Goal: Task Accomplishment & Management: Use online tool/utility

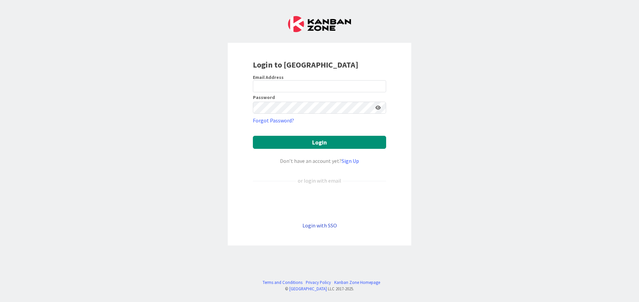
click at [321, 228] on link "Login with SSO" at bounding box center [319, 225] width 34 height 7
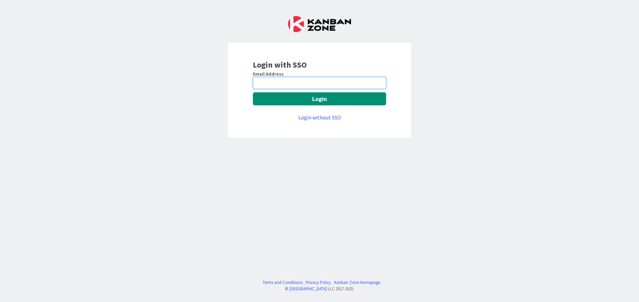
click at [306, 87] on input "email" at bounding box center [319, 83] width 133 height 12
type input "[PERSON_NAME][EMAIL_ADDRESS][DOMAIN_NAME]"
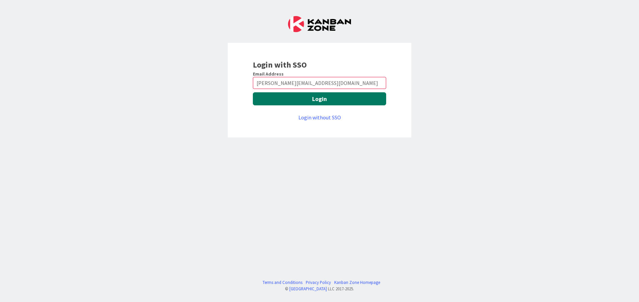
click at [293, 94] on button "Login" at bounding box center [319, 98] width 133 height 13
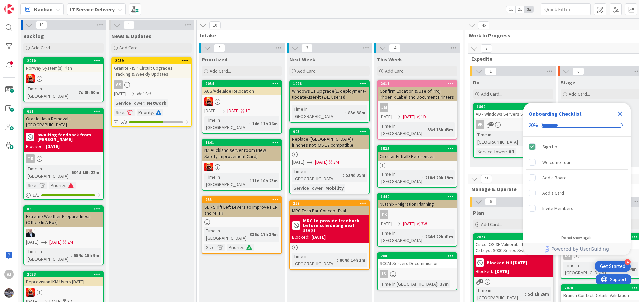
click at [620, 112] on icon "Close Checklist" at bounding box center [619, 114] width 8 height 8
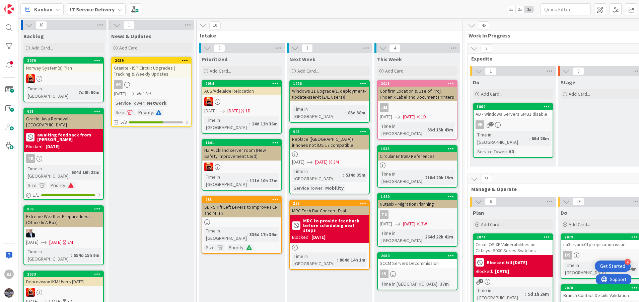
click at [607, 143] on div "Stage Add Card..." at bounding box center [601, 121] width 86 height 90
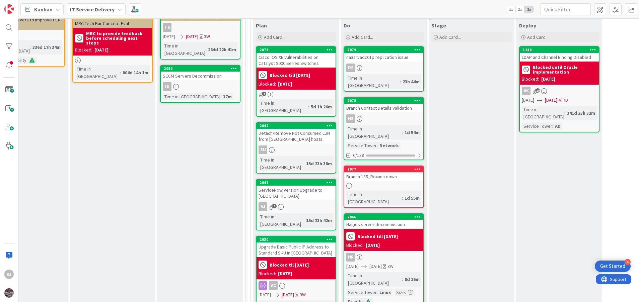
scroll to position [190, 217]
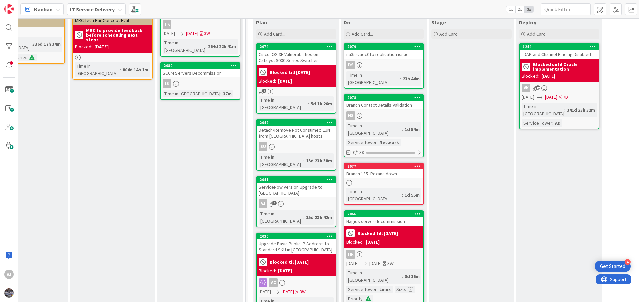
click at [300, 183] on div "ServiceNow Version Upgrade to [GEOGRAPHIC_DATA]" at bounding box center [295, 190] width 79 height 15
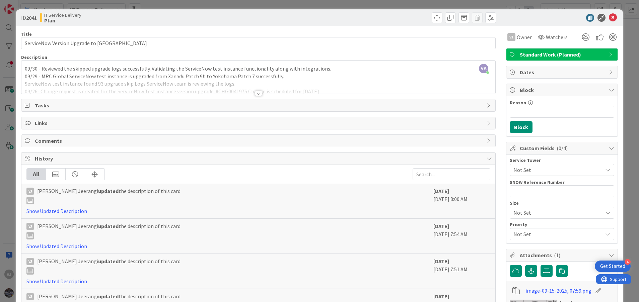
click at [255, 94] on div at bounding box center [258, 93] width 7 height 5
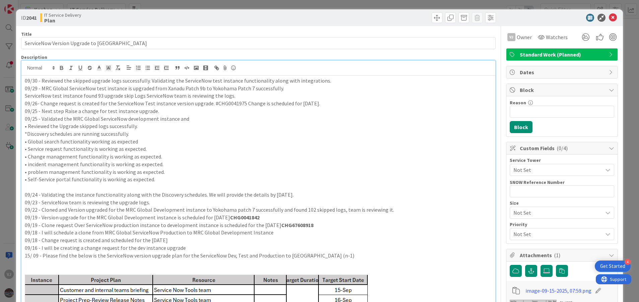
click at [24, 80] on div "09/30 - Reviewed the skipped upgrade logs successfully. Validating the ServiceN…" at bounding box center [258, 244] width 474 height 337
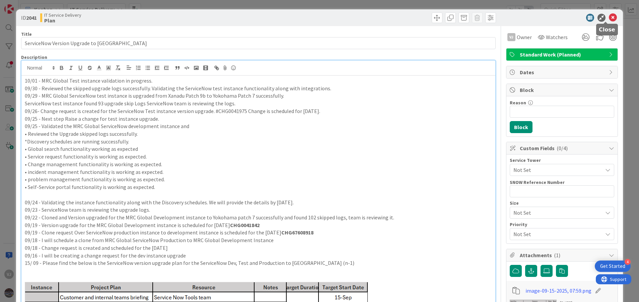
click at [608, 15] on icon at bounding box center [612, 18] width 8 height 8
